Goal: Task Accomplishment & Management: Complete application form

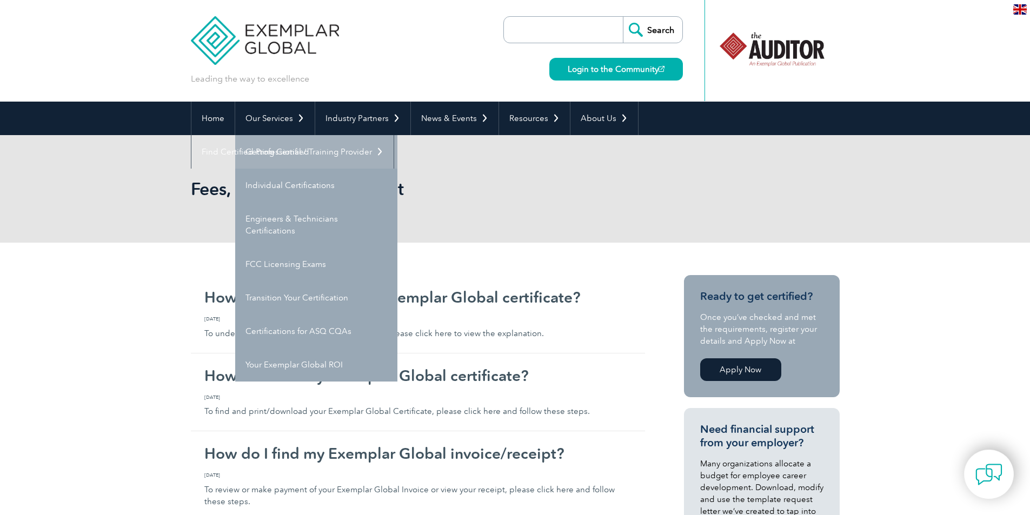
click at [264, 151] on link "Getting Certified" at bounding box center [316, 152] width 162 height 34
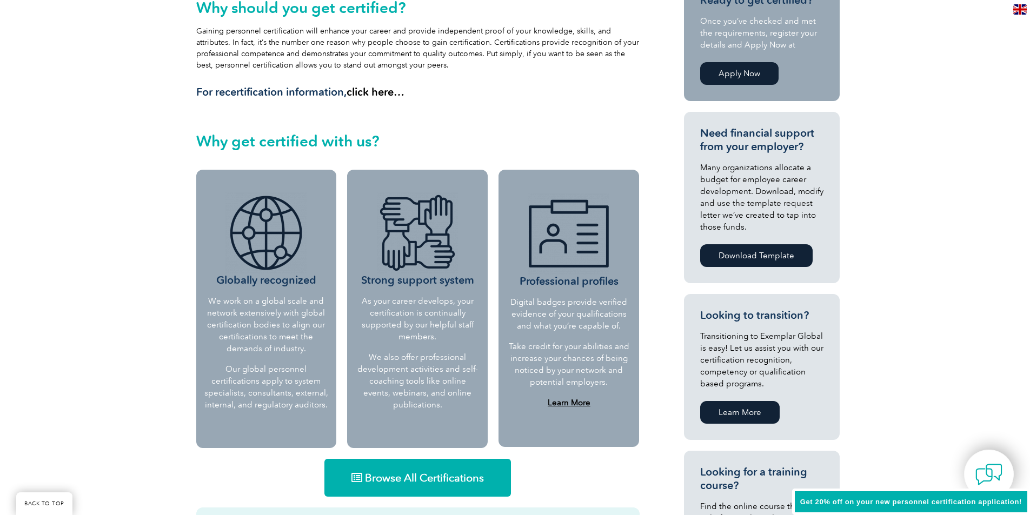
scroll to position [216, 0]
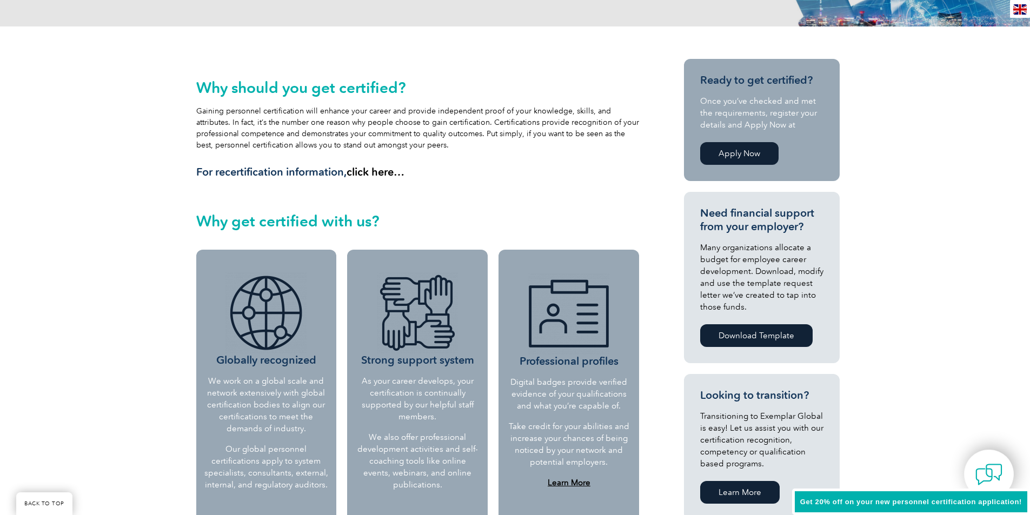
click at [728, 160] on link "Apply Now" at bounding box center [739, 153] width 78 height 23
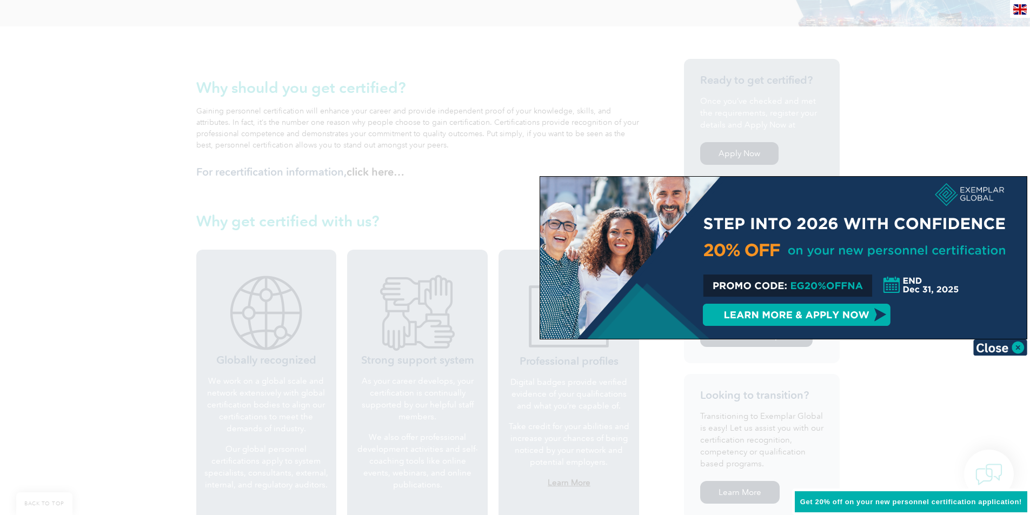
drag, startPoint x: 858, startPoint y: 191, endPoint x: 691, endPoint y: 169, distance: 168.0
click at [813, 316] on div at bounding box center [783, 258] width 487 height 162
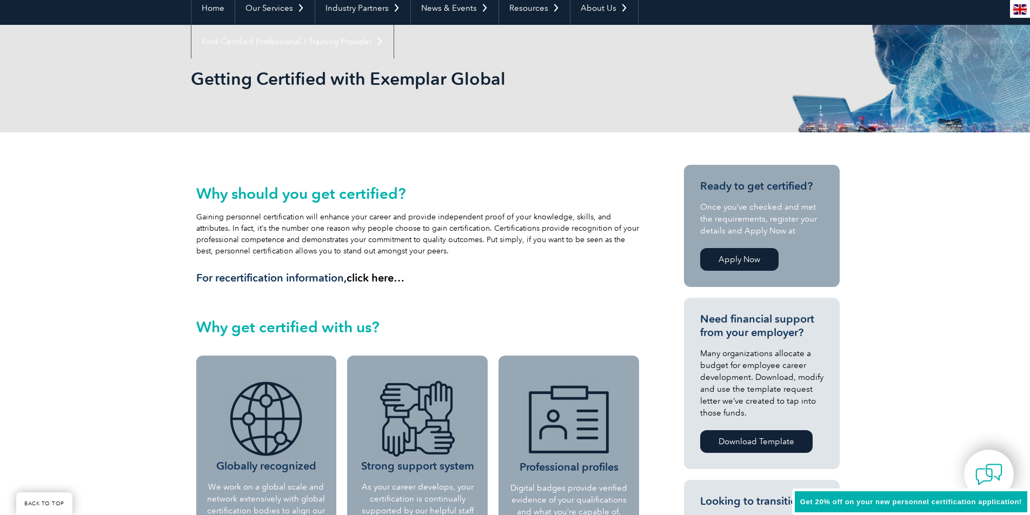
scroll to position [108, 0]
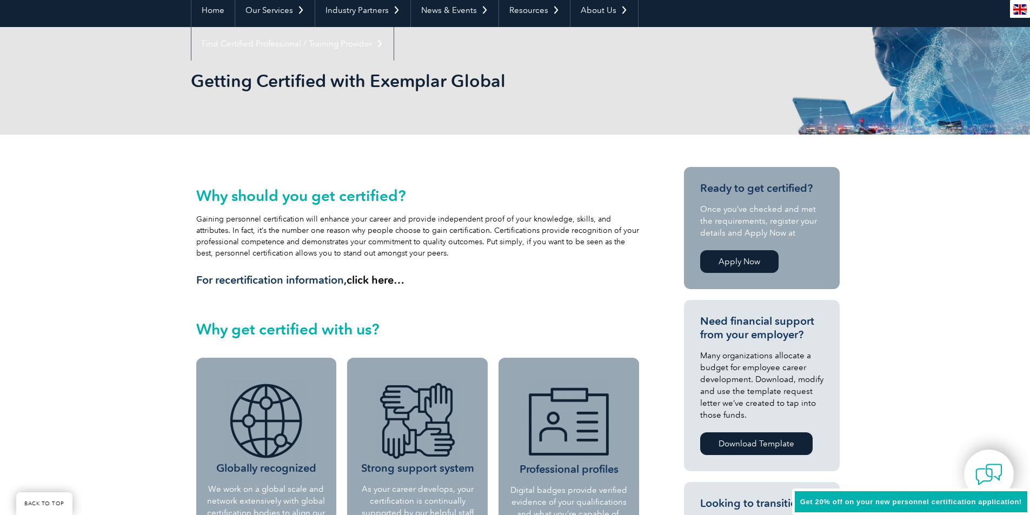
click at [736, 264] on link "Apply Now" at bounding box center [739, 261] width 78 height 23
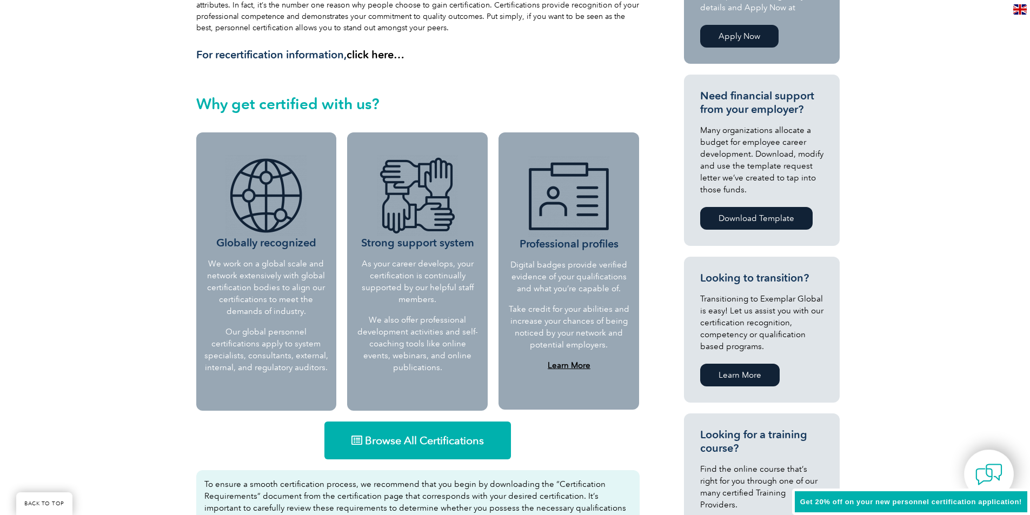
scroll to position [162, 0]
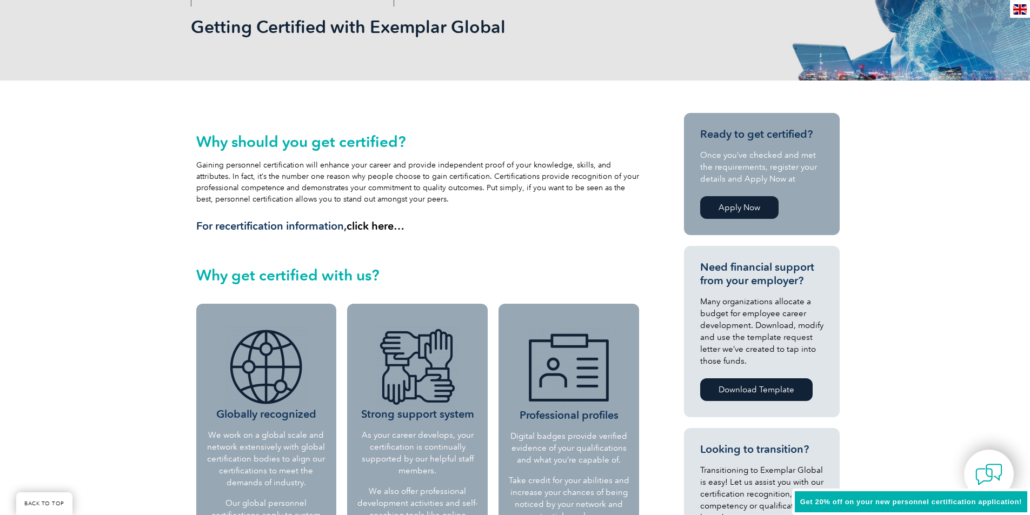
click at [738, 211] on link "Apply Now" at bounding box center [739, 207] width 78 height 23
